Goal: Complete application form

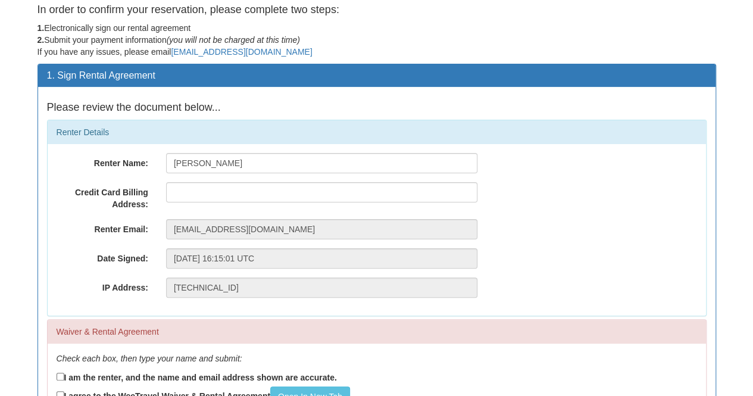
scroll to position [60, 0]
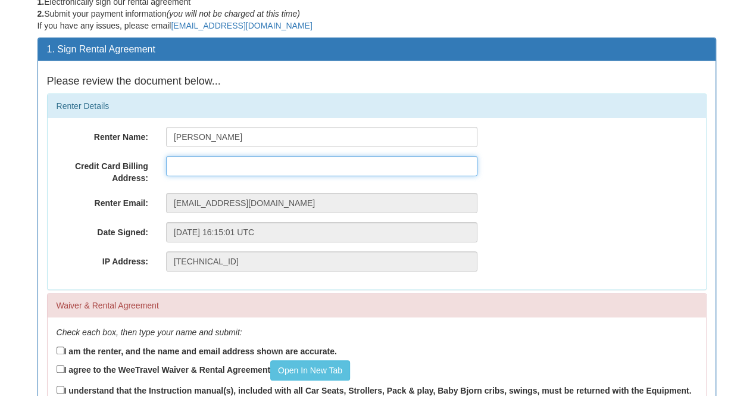
click at [253, 169] on input "text" at bounding box center [321, 166] width 311 height 20
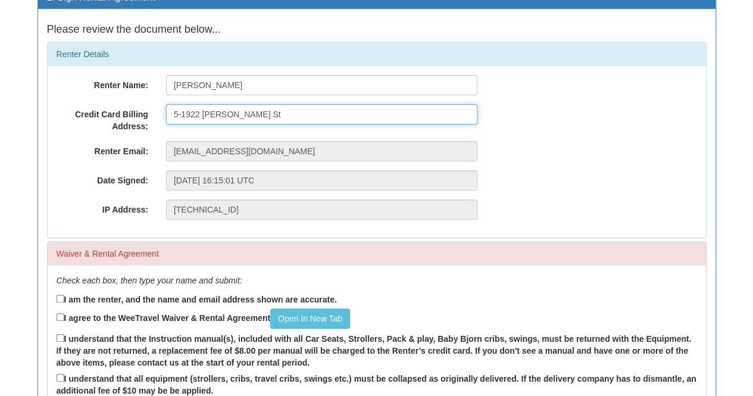
scroll to position [238, 0]
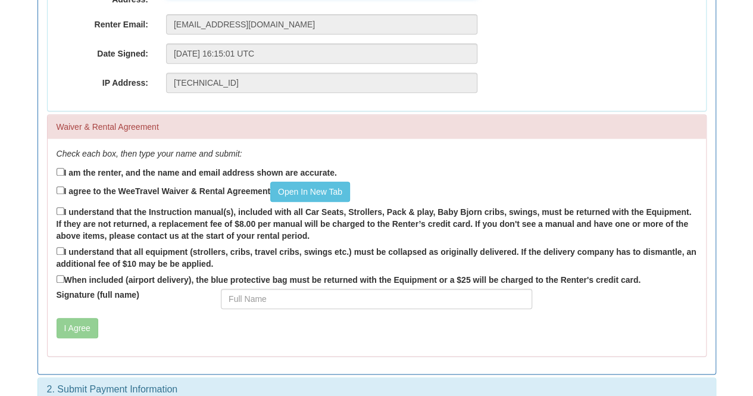
type input "5-1922 [PERSON_NAME] St"
click at [61, 172] on input "I am the renter, and the name and email address shown are accurate." at bounding box center [61, 172] width 8 height 8
checkbox input "true"
click at [58, 189] on input "I agree to the WeeTravel Waiver & Rental Agreement Open In [GEOGRAPHIC_DATA]" at bounding box center [61, 190] width 8 height 8
checkbox input "true"
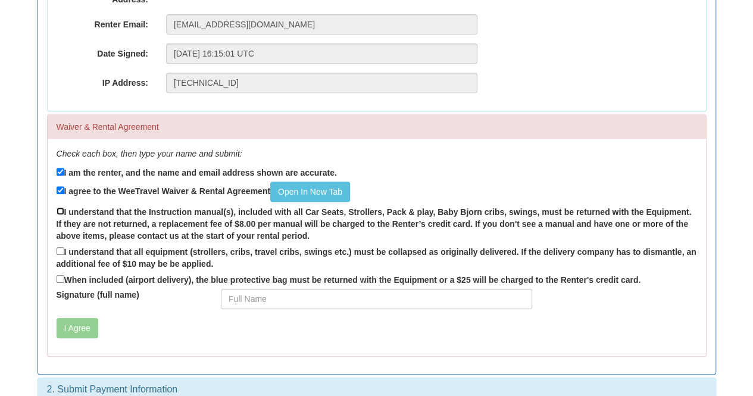
click at [60, 211] on input "I understand that the Instruction manual(s), included with all Car Seats, Strol…" at bounding box center [61, 211] width 8 height 8
checkbox input "true"
click at [58, 252] on input "I understand that all equipment (strollers, cribs, travel cribs, swings etc.) m…" at bounding box center [61, 251] width 8 height 8
checkbox input "true"
click at [60, 278] on input "When included (airport delivery), the blue protective bag must be returned with…" at bounding box center [61, 279] width 8 height 8
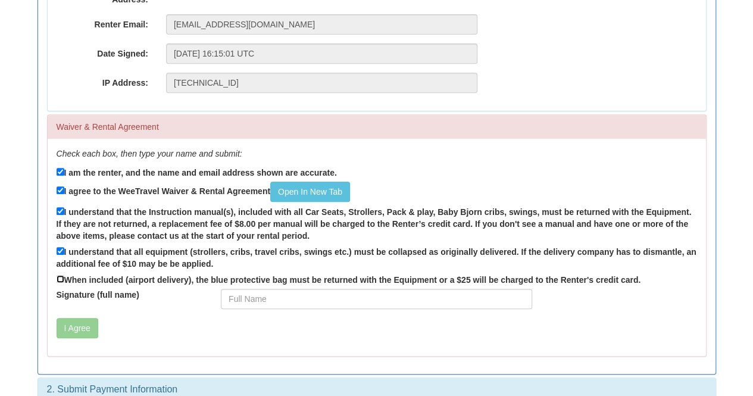
checkbox input "true"
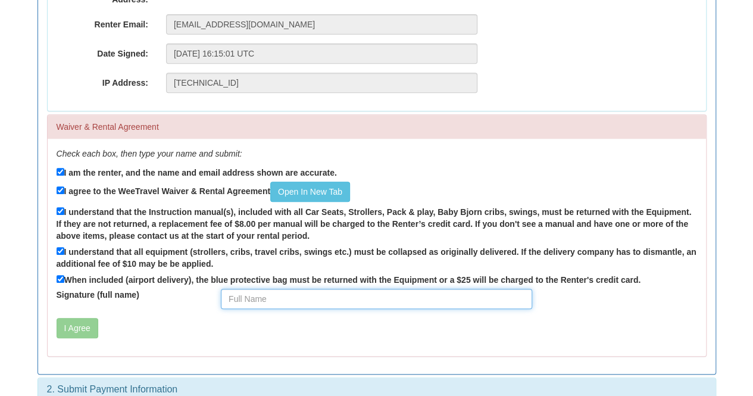
click at [280, 300] on input "Signature (full name)" at bounding box center [376, 299] width 311 height 20
type input "[PERSON_NAME]"
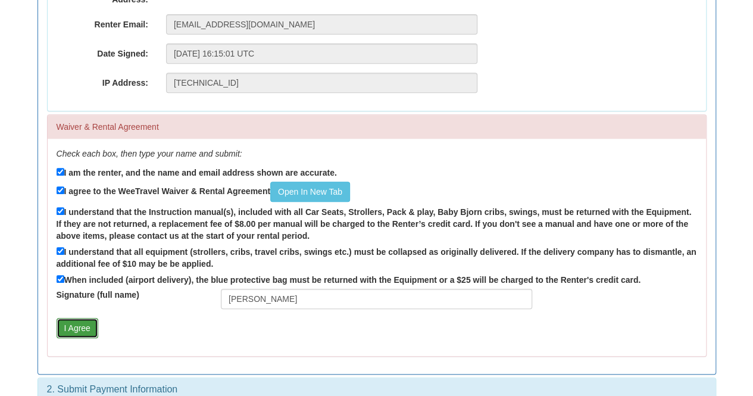
click at [82, 327] on button "I Agree" at bounding box center [78, 328] width 42 height 20
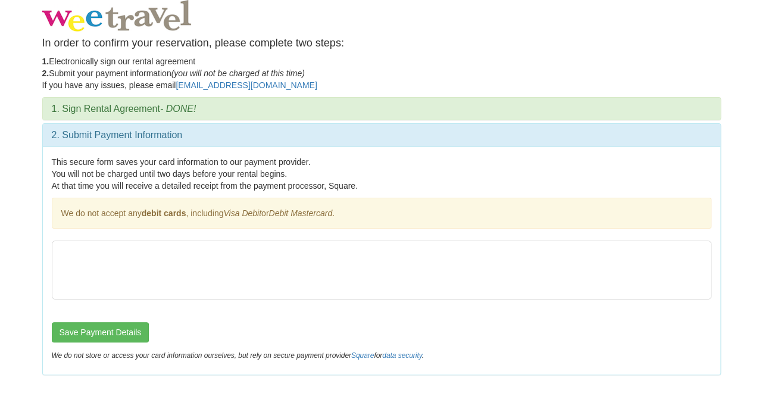
scroll to position [0, 0]
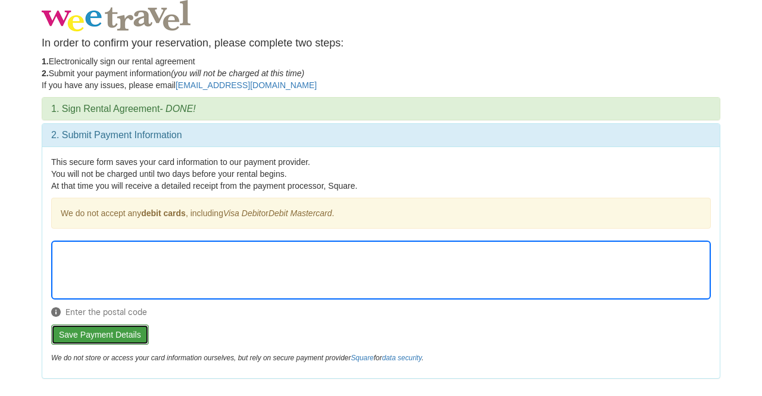
click at [114, 336] on button "Save Payment Details" at bounding box center [100, 334] width 98 height 20
